Goal: Task Accomplishment & Management: Manage account settings

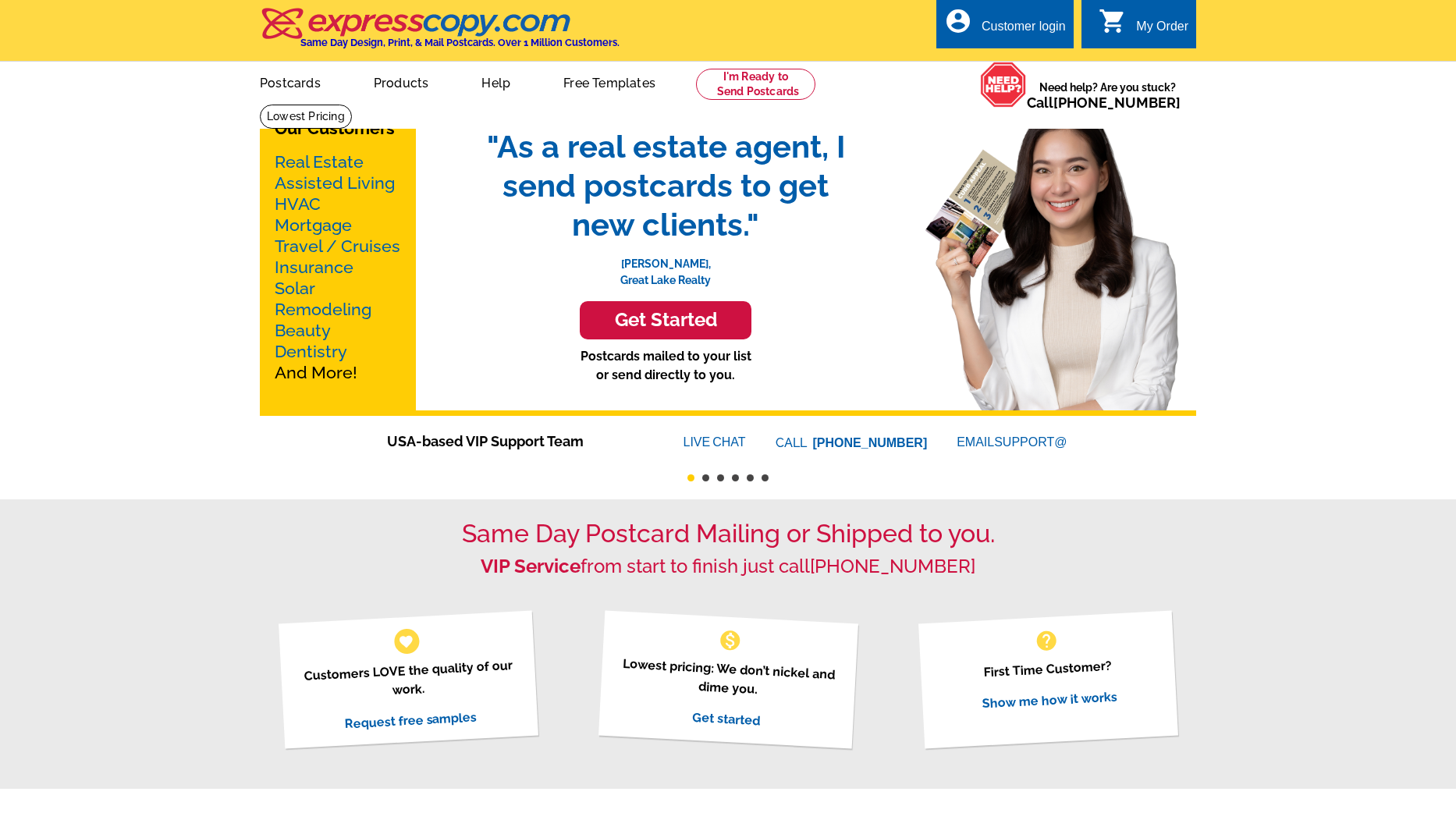
click at [984, 29] on div "Customer login" at bounding box center [1024, 30] width 85 height 22
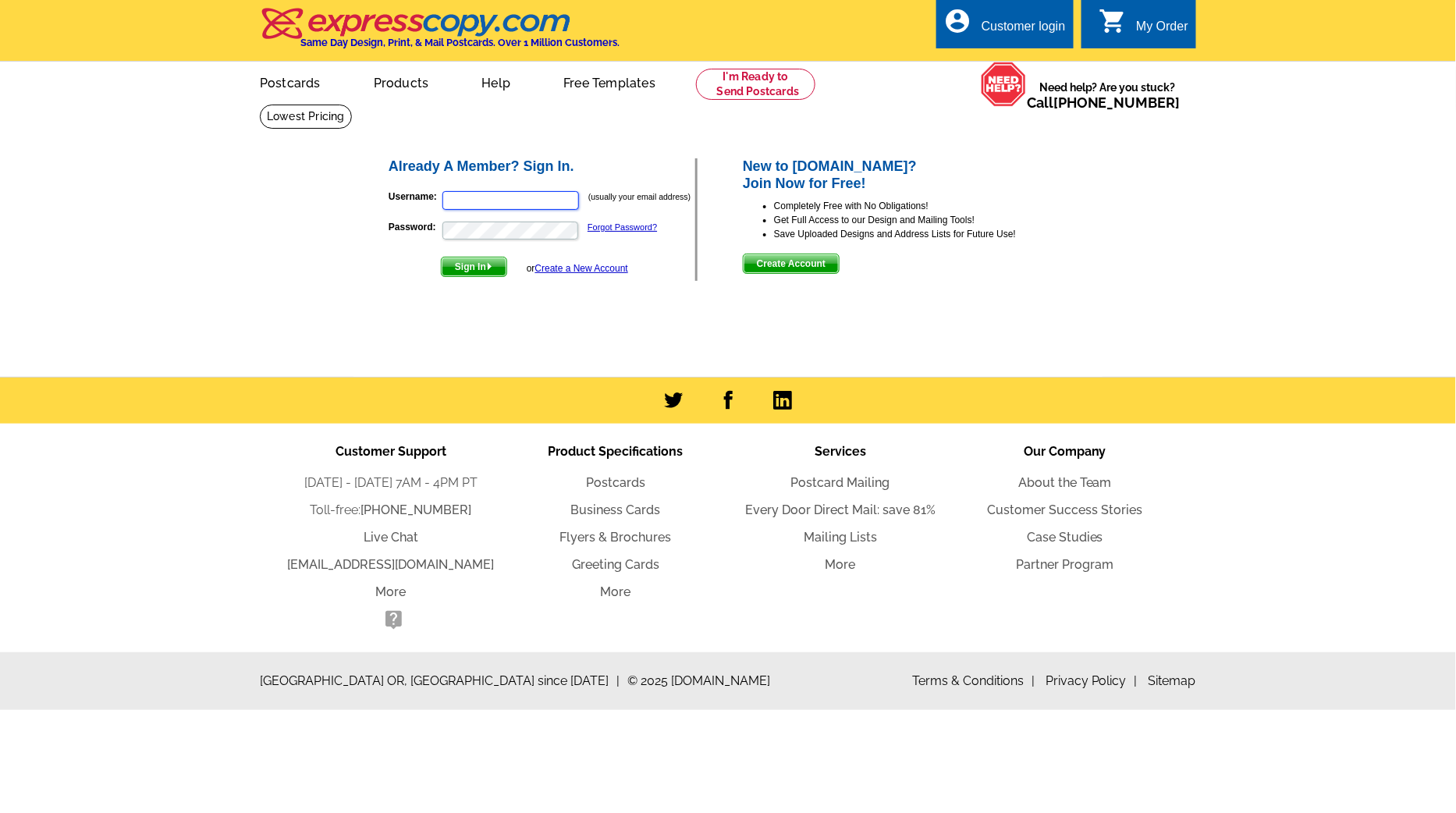
type input "[PERSON_NAME][EMAIL_ADDRESS][DOMAIN_NAME]"
click at [462, 262] on span "Sign In" at bounding box center [474, 267] width 65 height 19
